Goal: Task Accomplishment & Management: Use online tool/utility

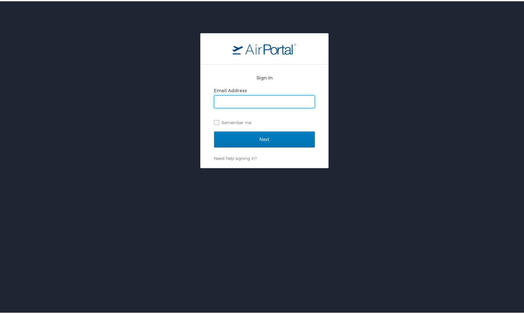
click at [242, 98] on input "Email Address" at bounding box center [264, 100] width 100 height 12
type input "molly@mckinstrysolutions.com"
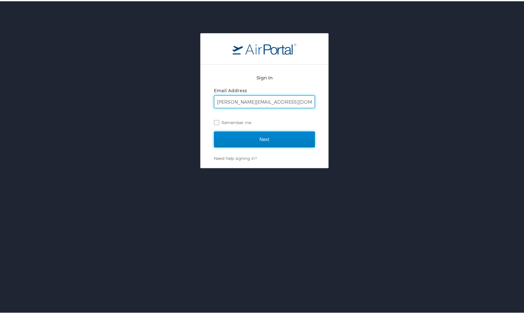
click at [244, 137] on input "Next" at bounding box center [264, 138] width 101 height 16
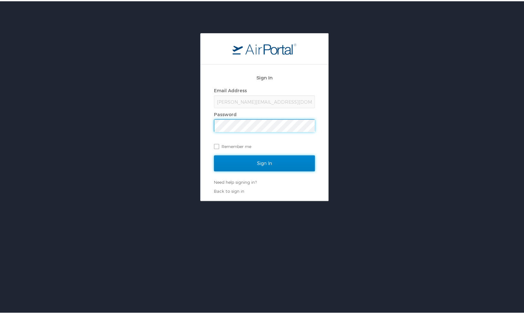
click at [226, 158] on input "Sign In" at bounding box center [264, 162] width 101 height 16
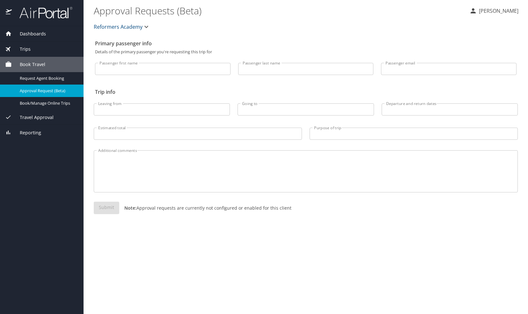
click at [48, 116] on span "Travel Approval" at bounding box center [33, 117] width 42 height 7
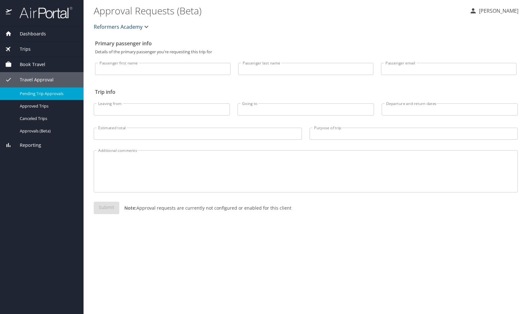
click at [62, 93] on span "Pending Trip Approvals" at bounding box center [48, 94] width 56 height 6
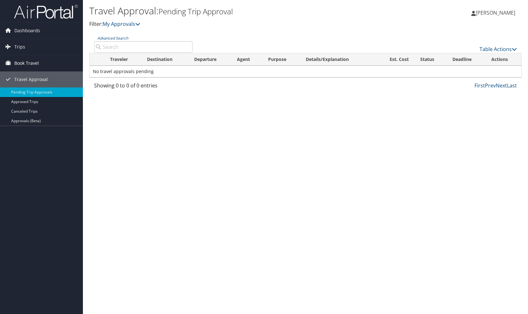
click at [21, 64] on span "Book Travel" at bounding box center [26, 63] width 25 height 16
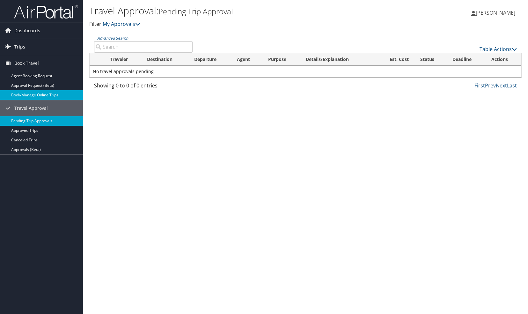
click at [22, 94] on link "Book/Manage Online Trips" at bounding box center [41, 95] width 83 height 10
